Goal: Transaction & Acquisition: Subscribe to service/newsletter

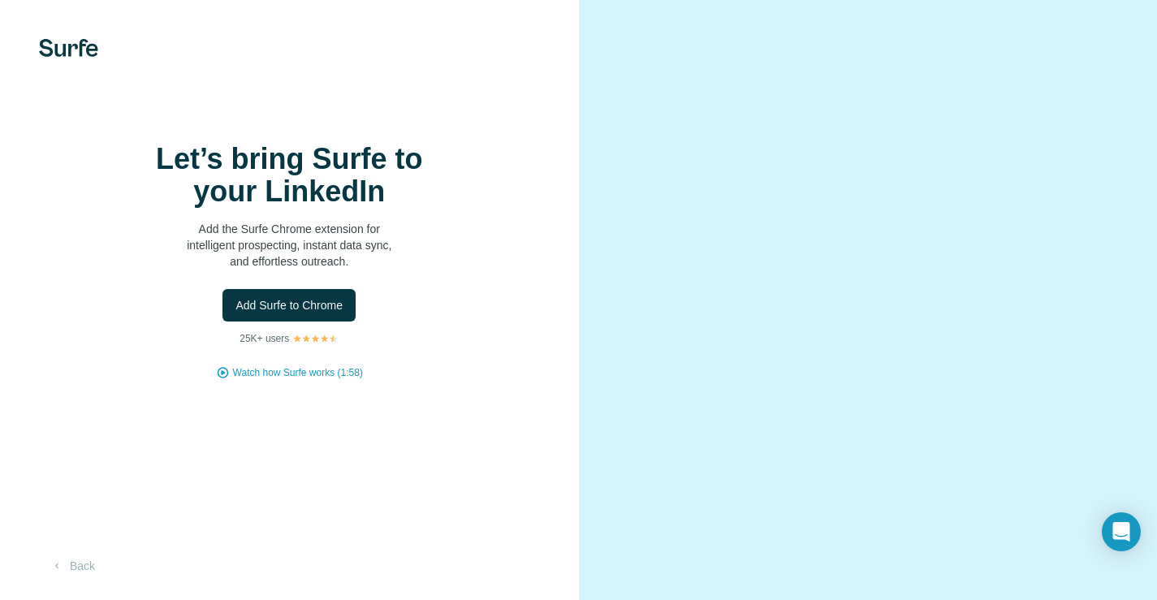
scroll to position [24, 0]
click at [301, 365] on span "Watch how Surfe works (1:58)" at bounding box center [298, 372] width 130 height 15
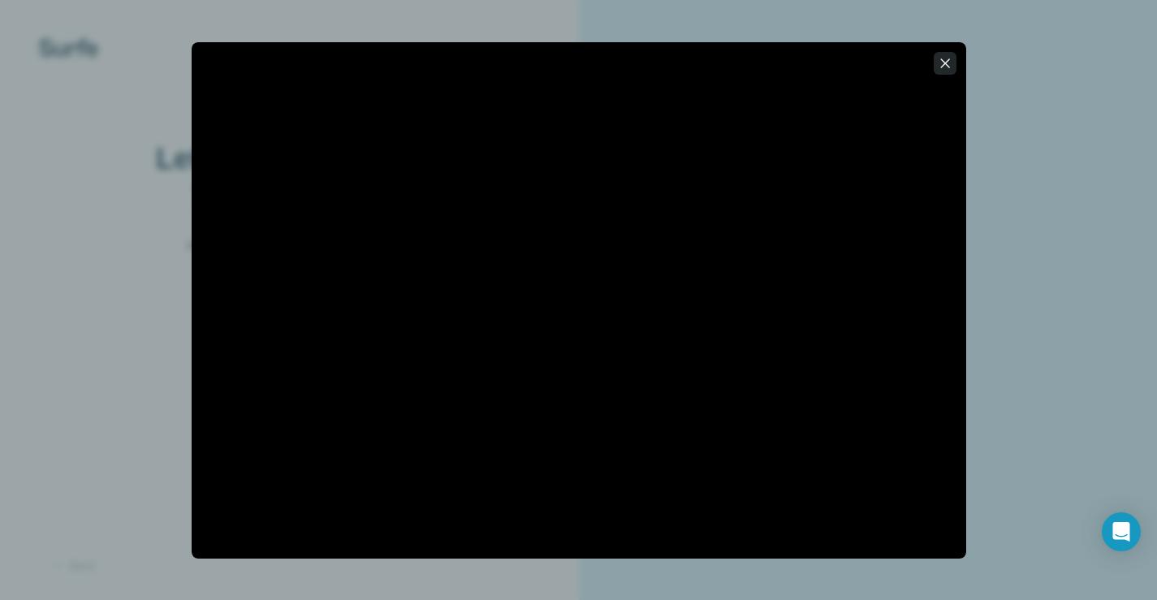
click at [949, 62] on icon "button" at bounding box center [945, 63] width 16 height 16
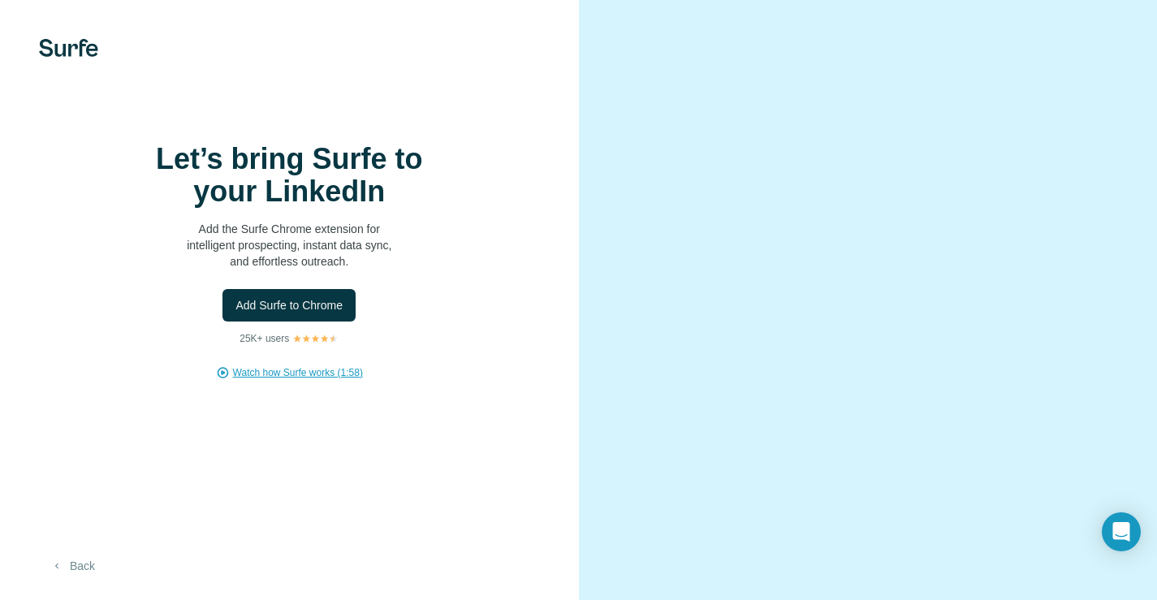
click at [80, 567] on button "Back" at bounding box center [72, 565] width 67 height 29
click at [1130, 526] on icon "Open Intercom Messenger" at bounding box center [1121, 531] width 21 height 21
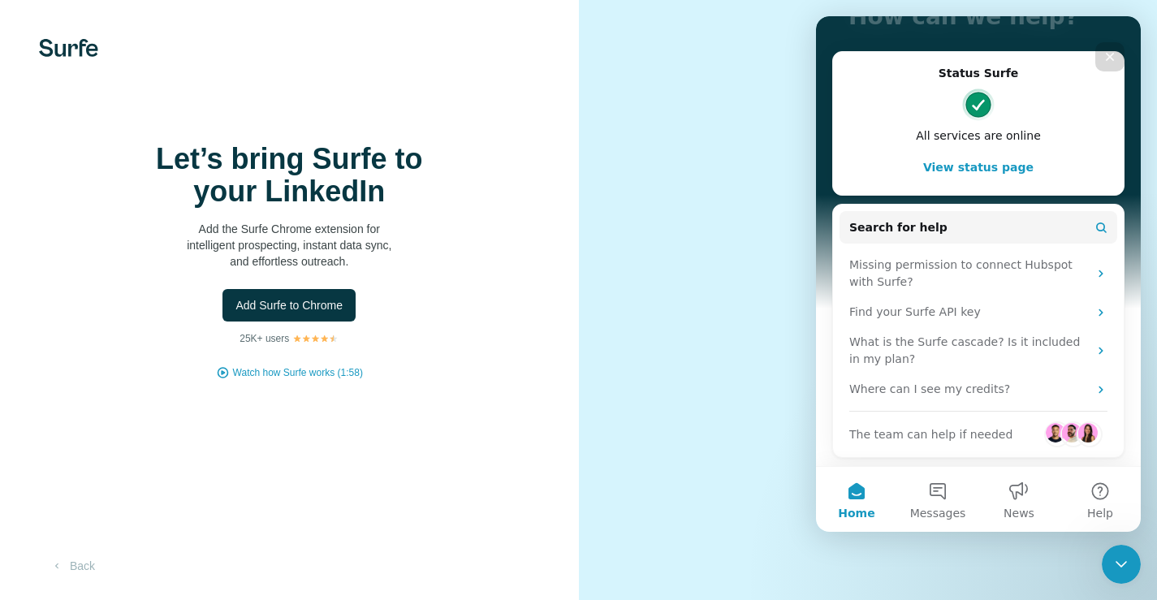
scroll to position [24, 0]
click at [305, 365] on span "Watch how Surfe works (1:58)" at bounding box center [298, 372] width 130 height 15
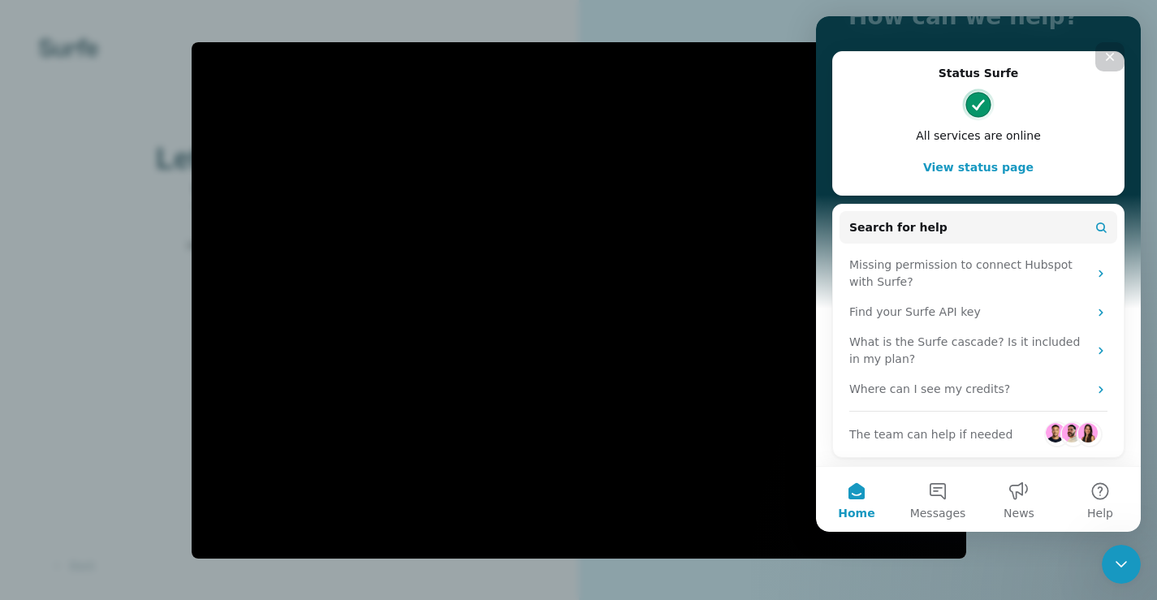
click at [1103, 63] on div "Close" at bounding box center [1110, 56] width 29 height 29
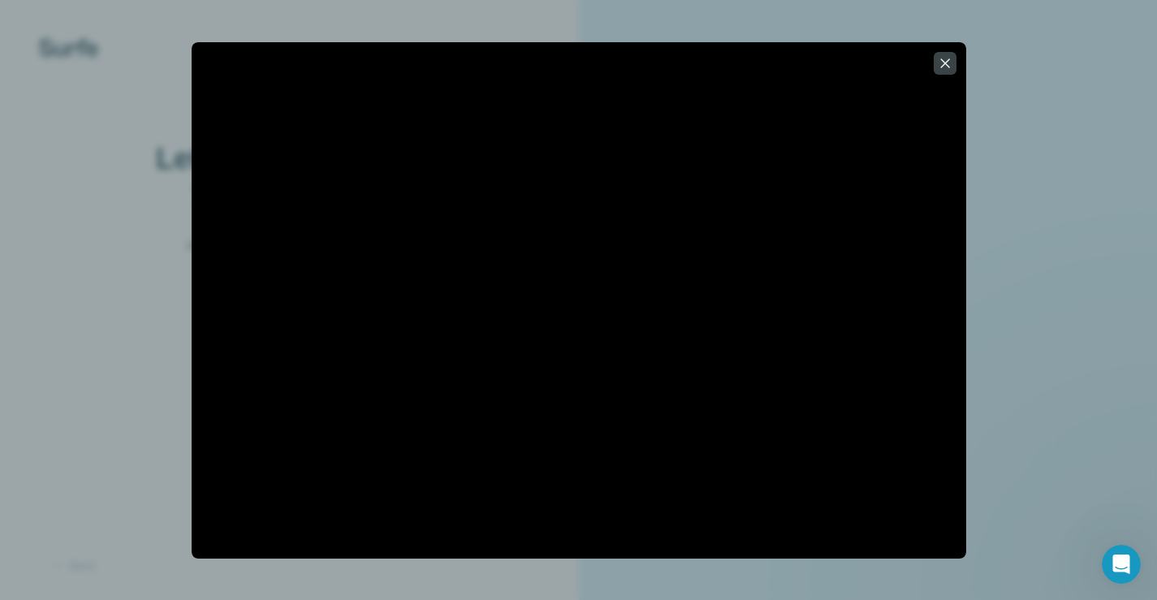
scroll to position [0, 0]
click at [941, 62] on icon "button" at bounding box center [945, 63] width 16 height 16
